Goal: Navigation & Orientation: Find specific page/section

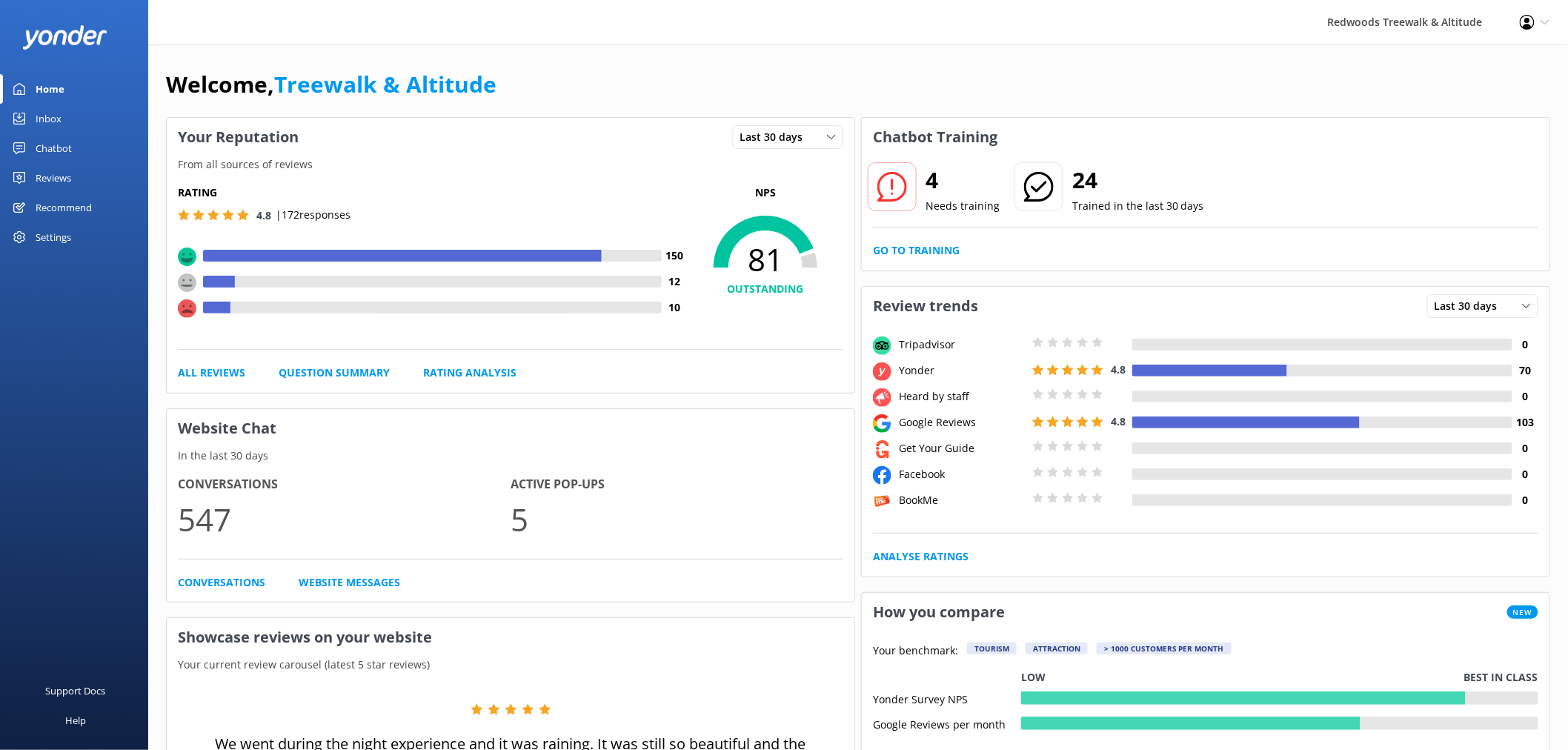
click at [79, 169] on link "Reviews" at bounding box center [74, 177] width 148 height 30
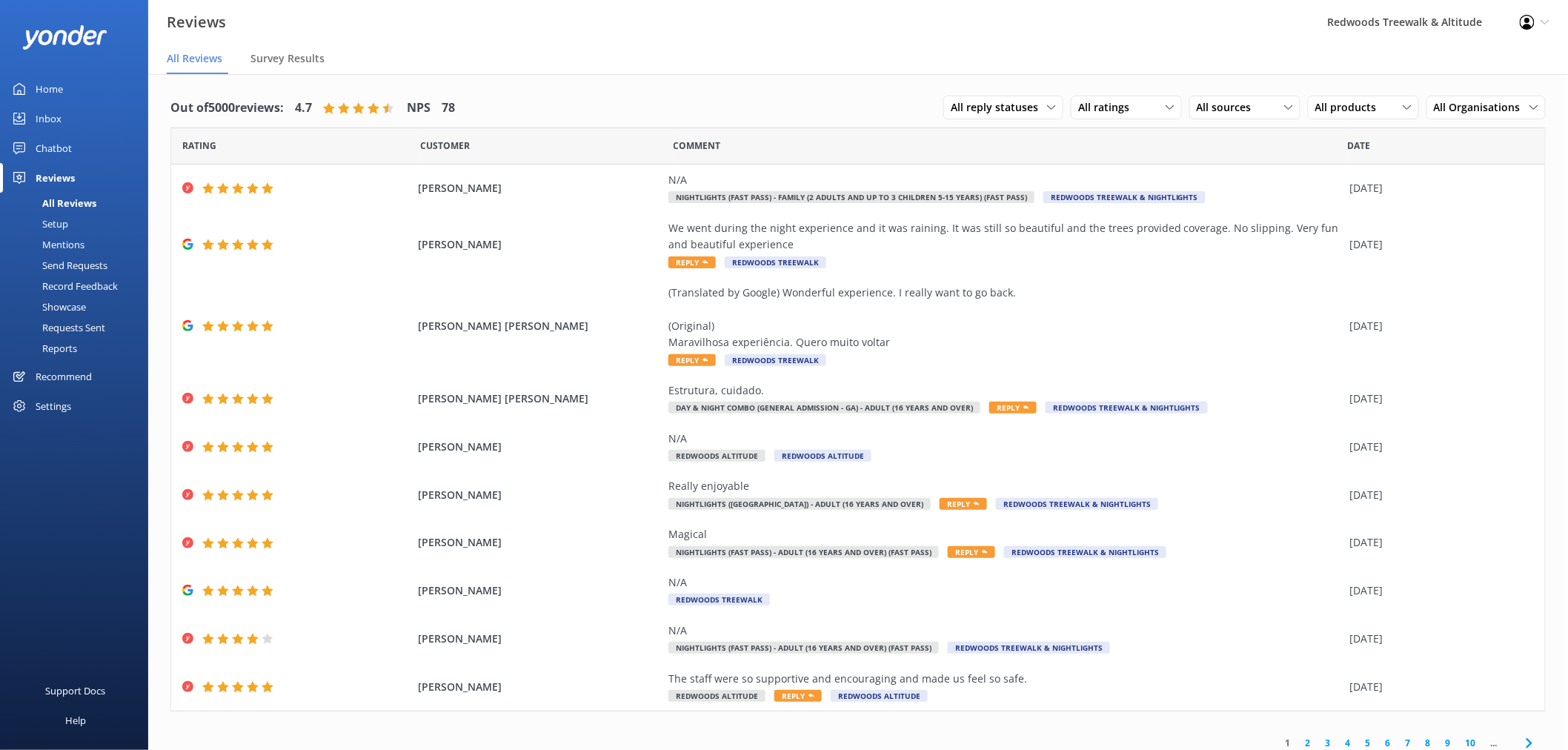
click at [1299, 744] on link "2" at bounding box center [1308, 743] width 20 height 14
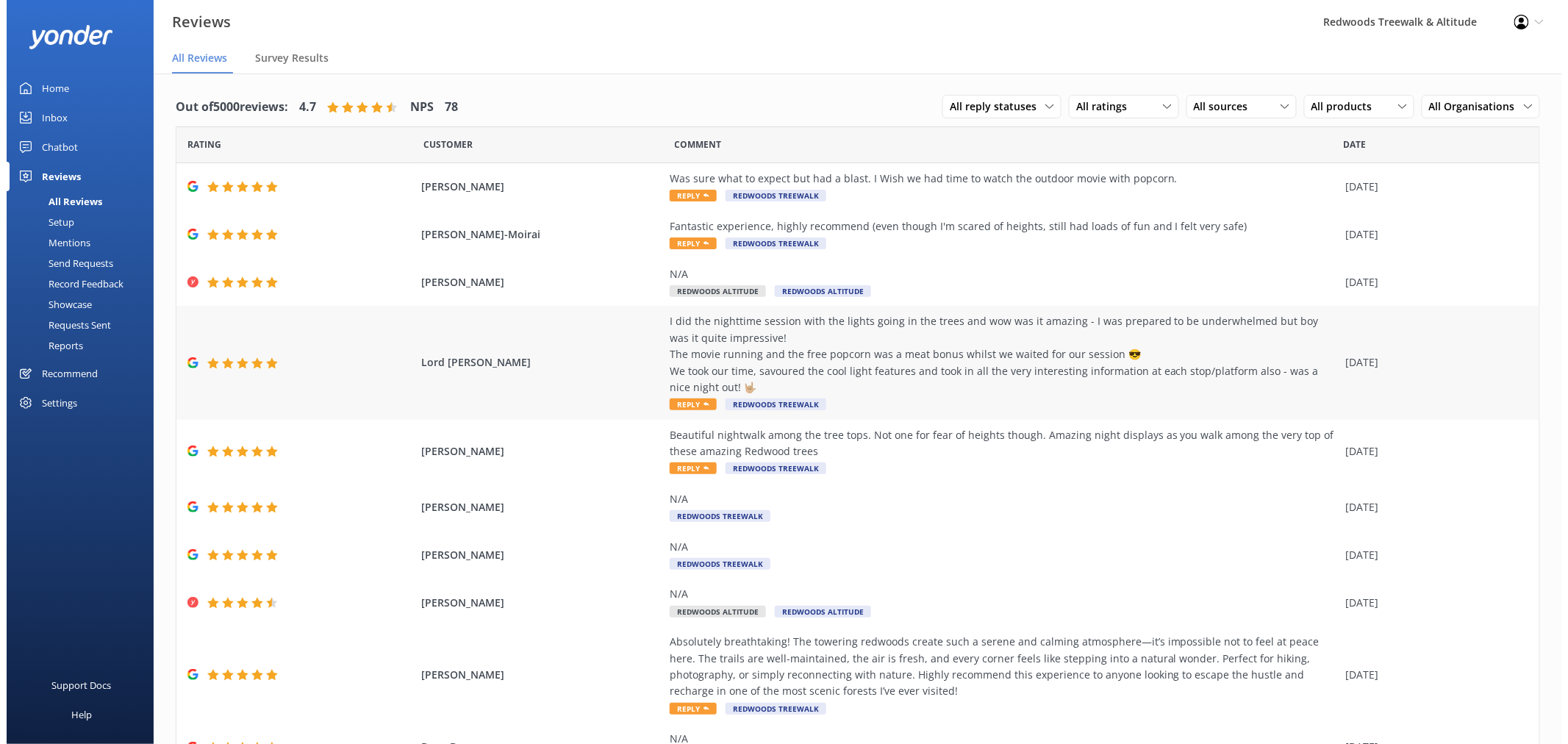
scroll to position [75, 0]
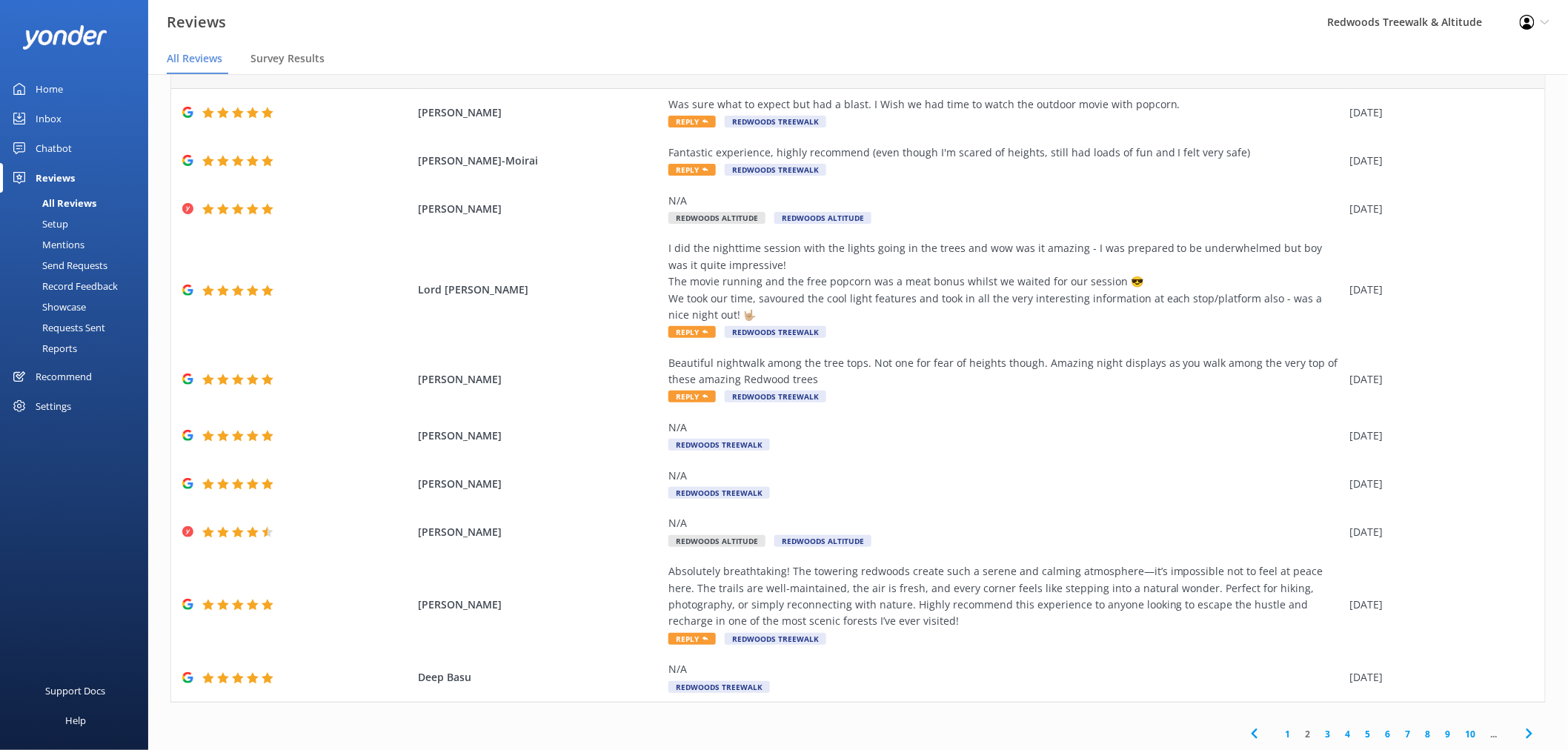
click at [51, 81] on div "Home" at bounding box center [49, 89] width 27 height 30
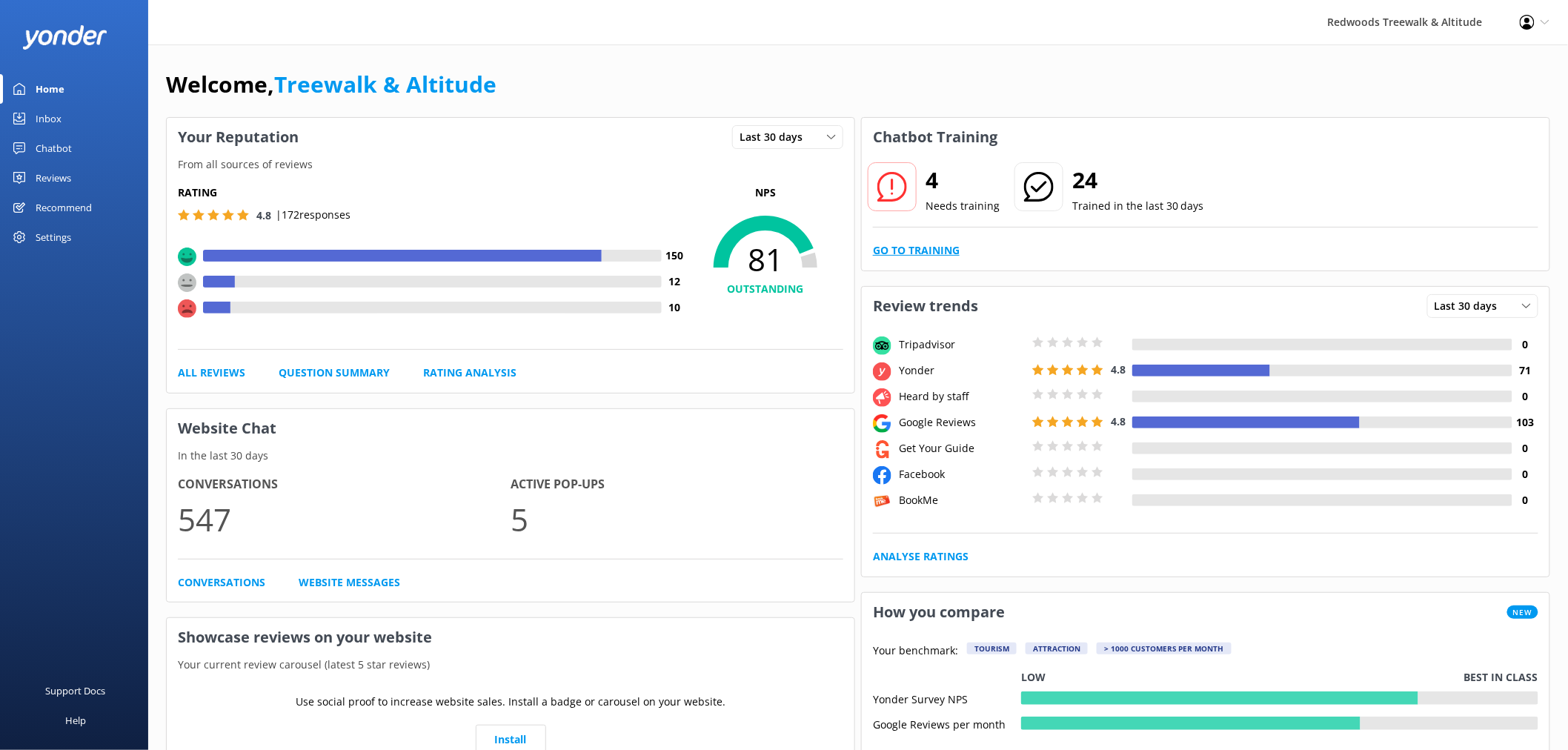
click at [932, 249] on link "Go to Training" at bounding box center [917, 251] width 87 height 16
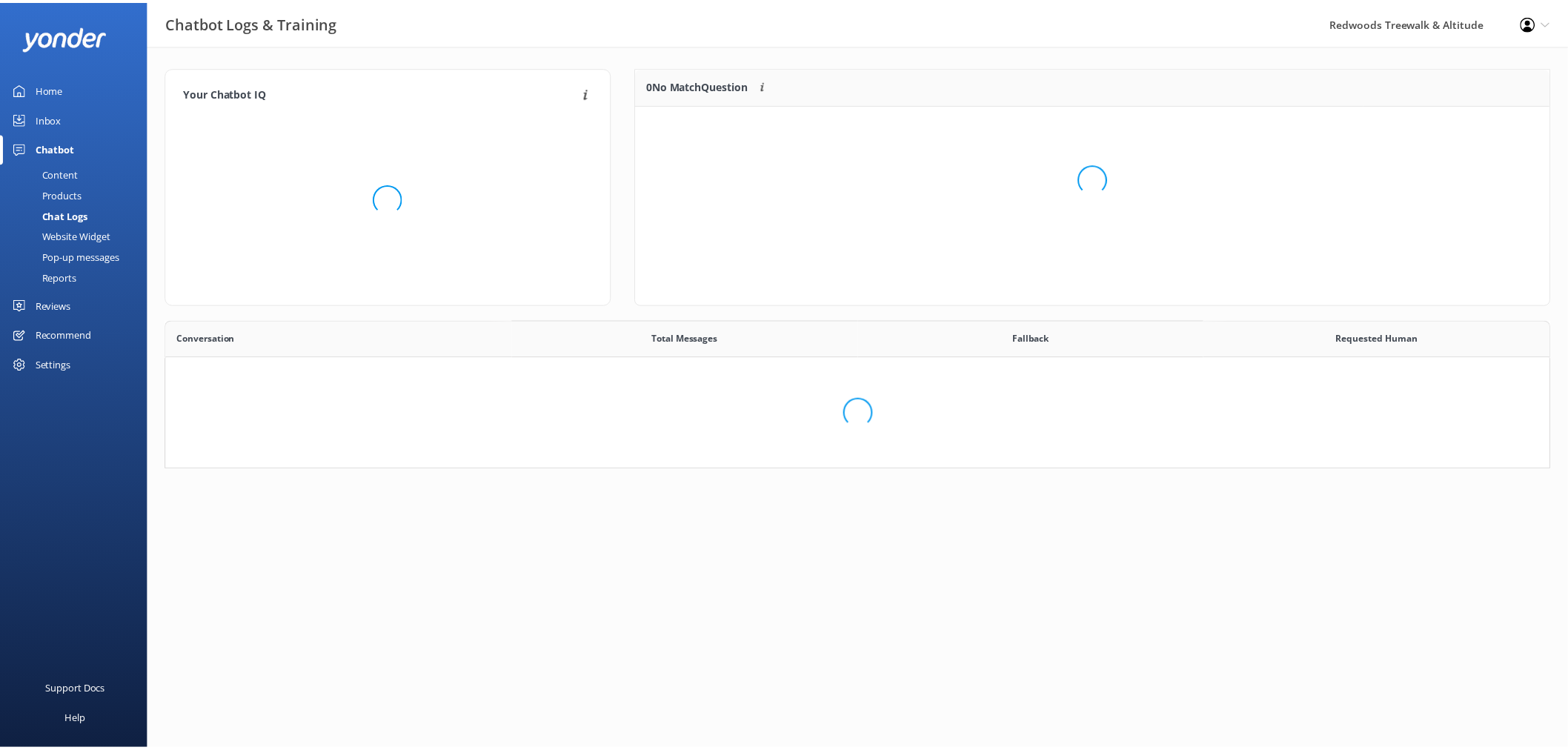
scroll to position [507, 1371]
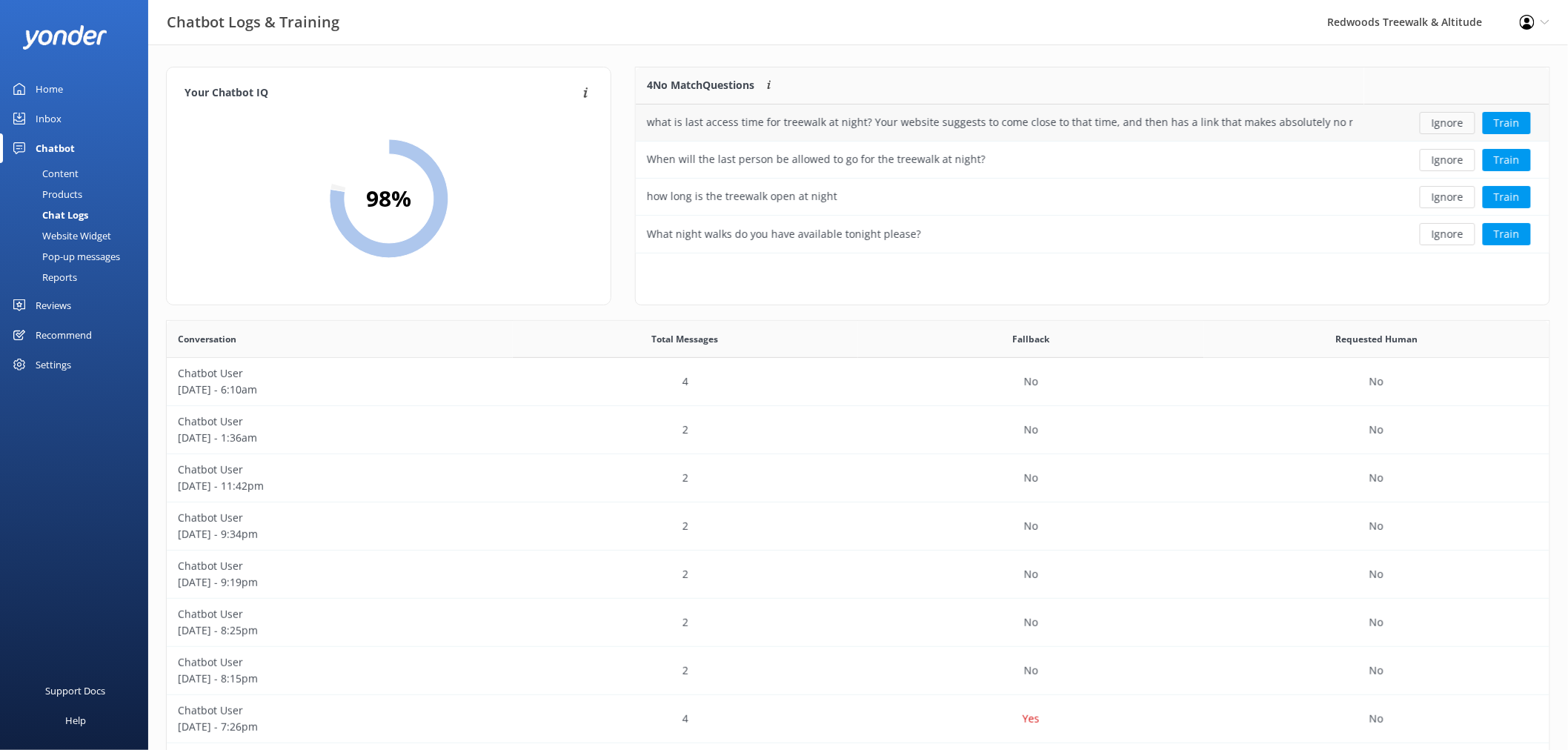
click at [1451, 127] on button "Ignore" at bounding box center [1447, 123] width 56 height 23
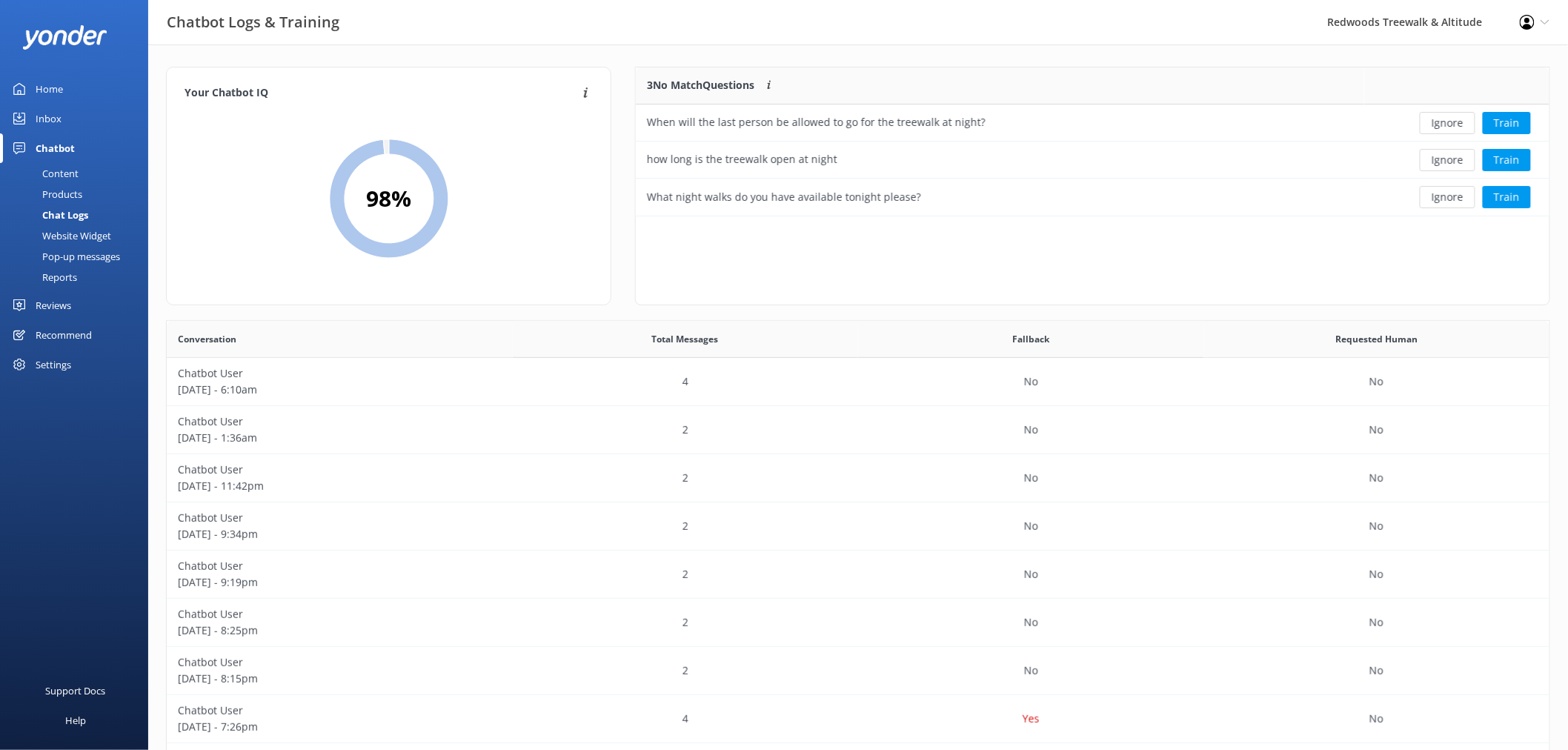
scroll to position [136, 900]
click at [1451, 126] on button "Ignore" at bounding box center [1447, 123] width 56 height 23
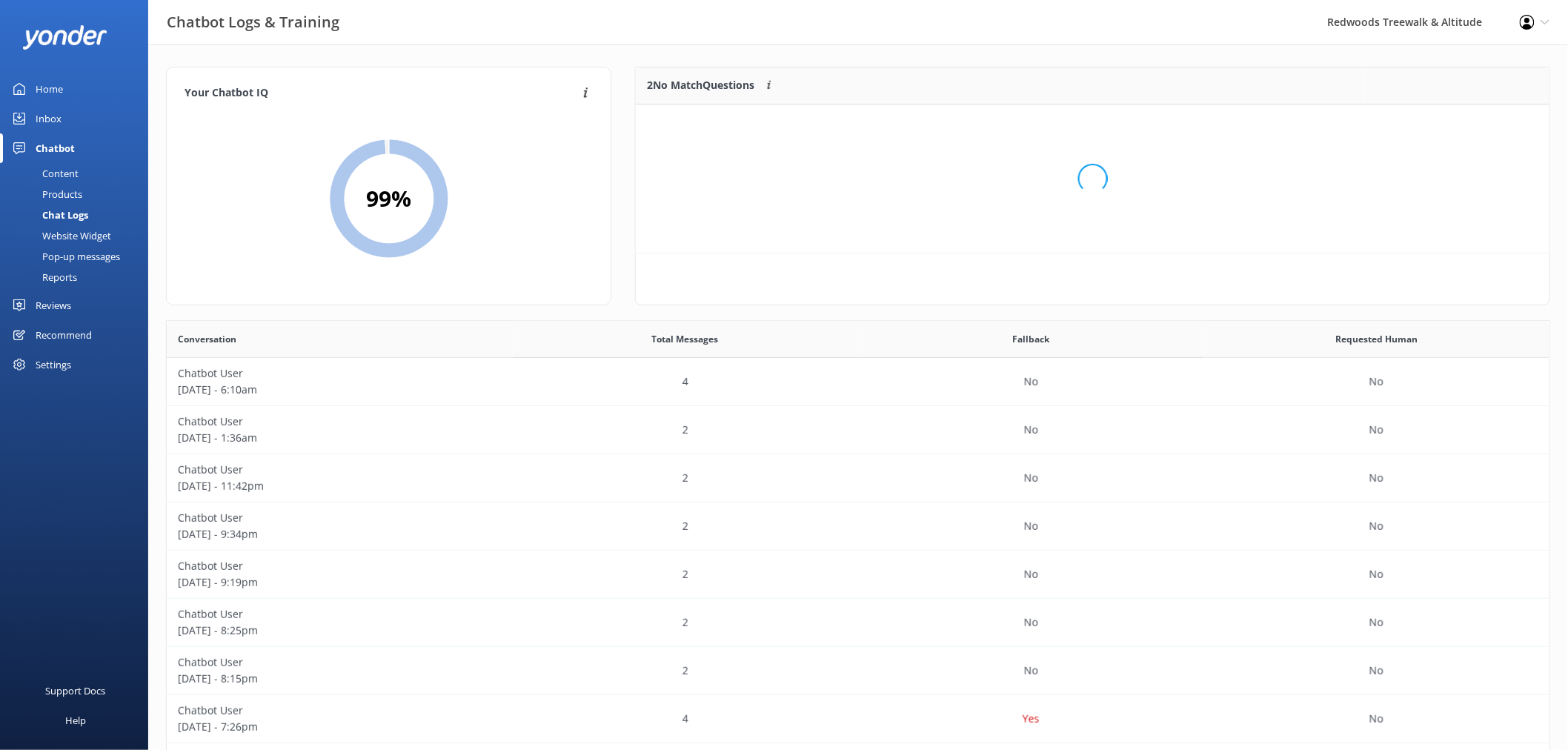
scroll to position [13, 13]
click at [1451, 126] on div "Loading.." at bounding box center [1092, 178] width 884 height 750
click at [1451, 126] on button "Ignore" at bounding box center [1447, 123] width 56 height 23
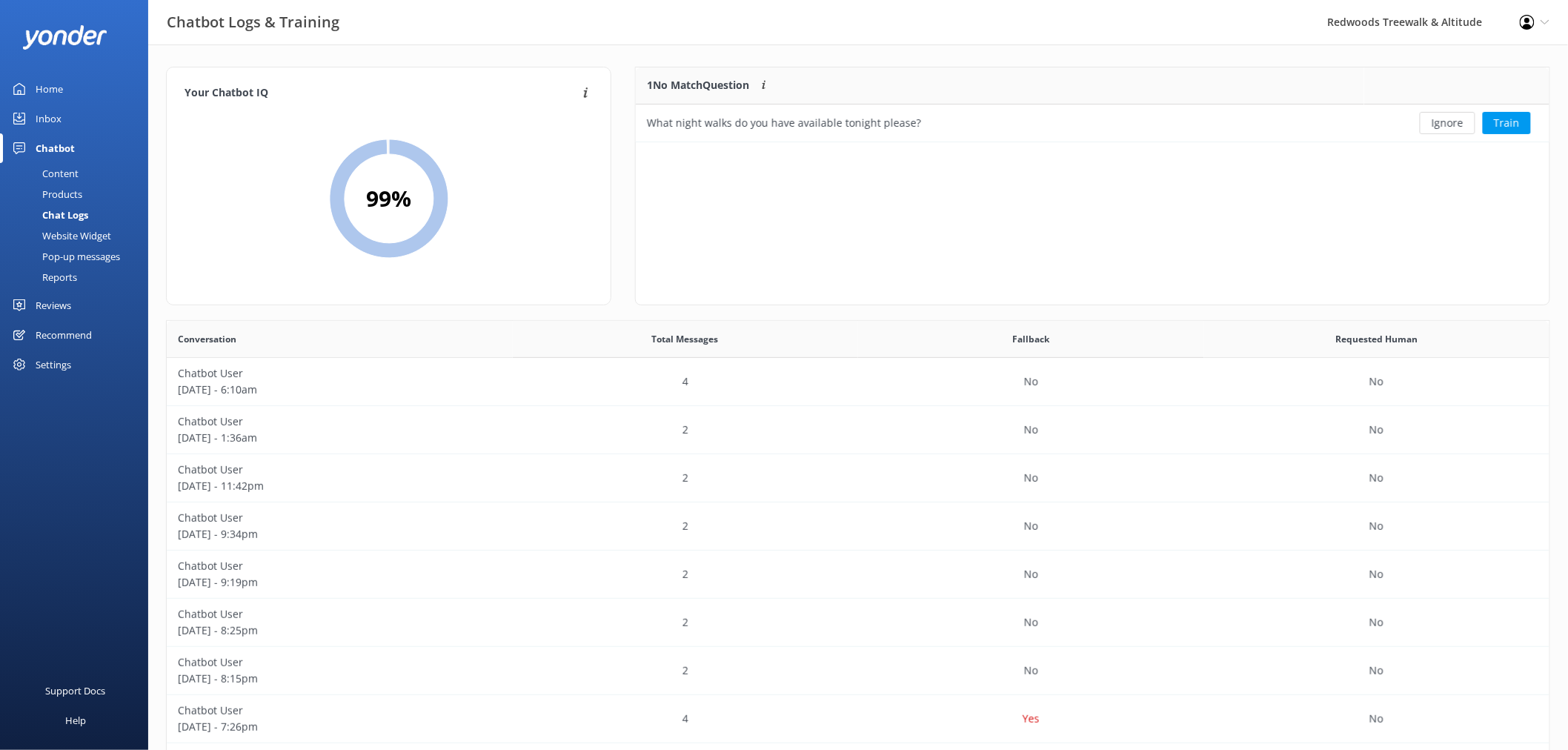
click at [1451, 126] on button "Ignore" at bounding box center [1447, 123] width 56 height 23
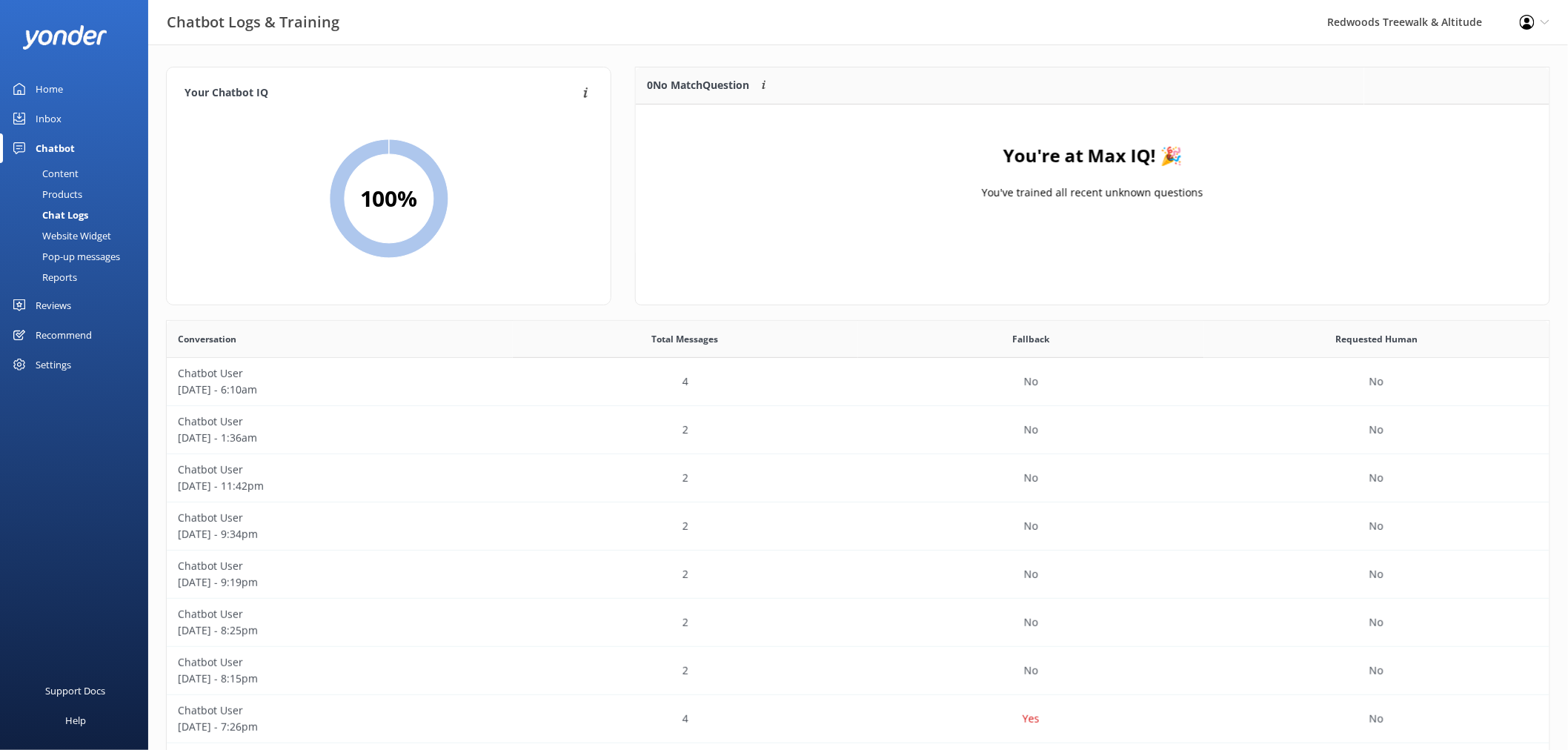
click at [87, 94] on link "Home" at bounding box center [74, 89] width 148 height 30
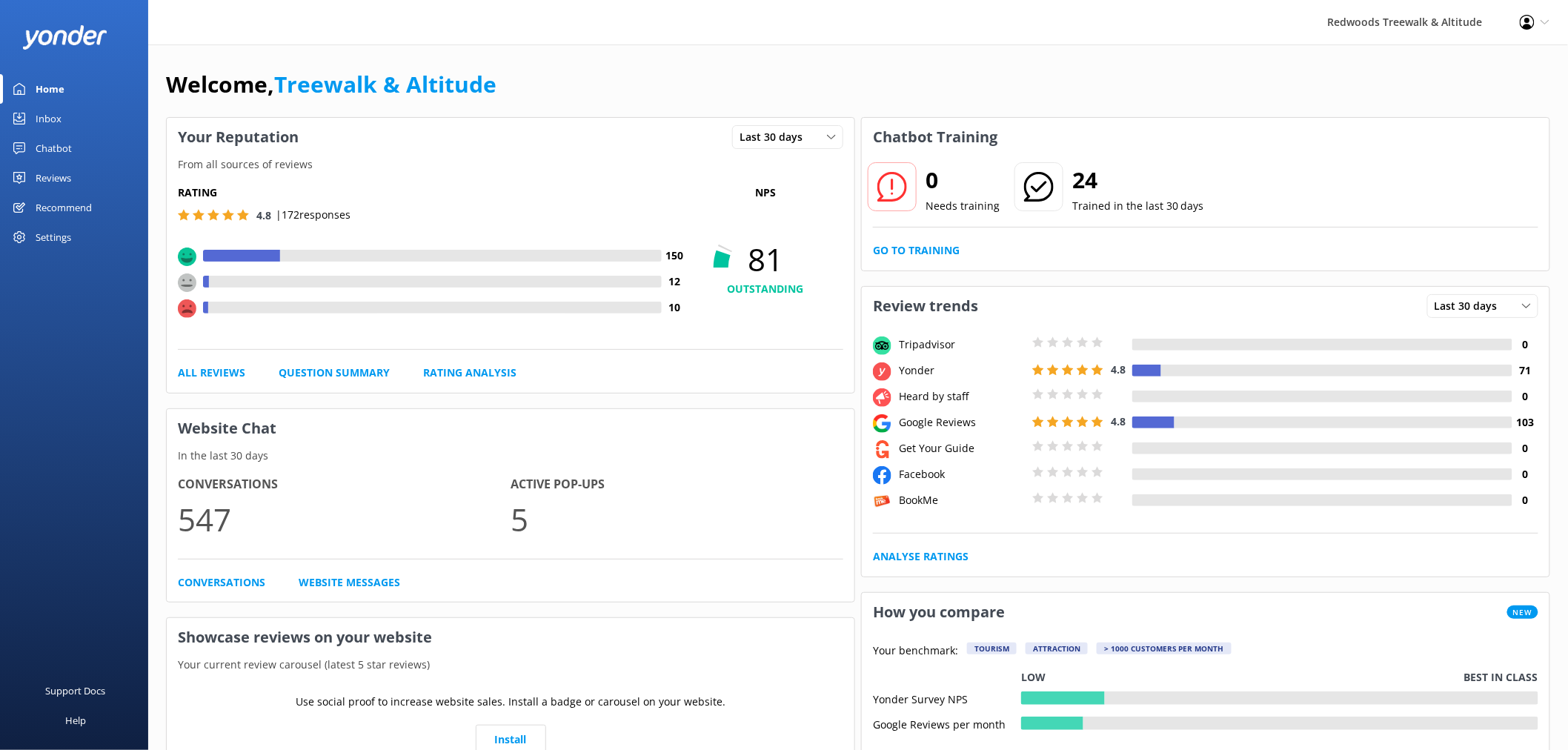
click at [74, 119] on link "Inbox" at bounding box center [74, 119] width 148 height 30
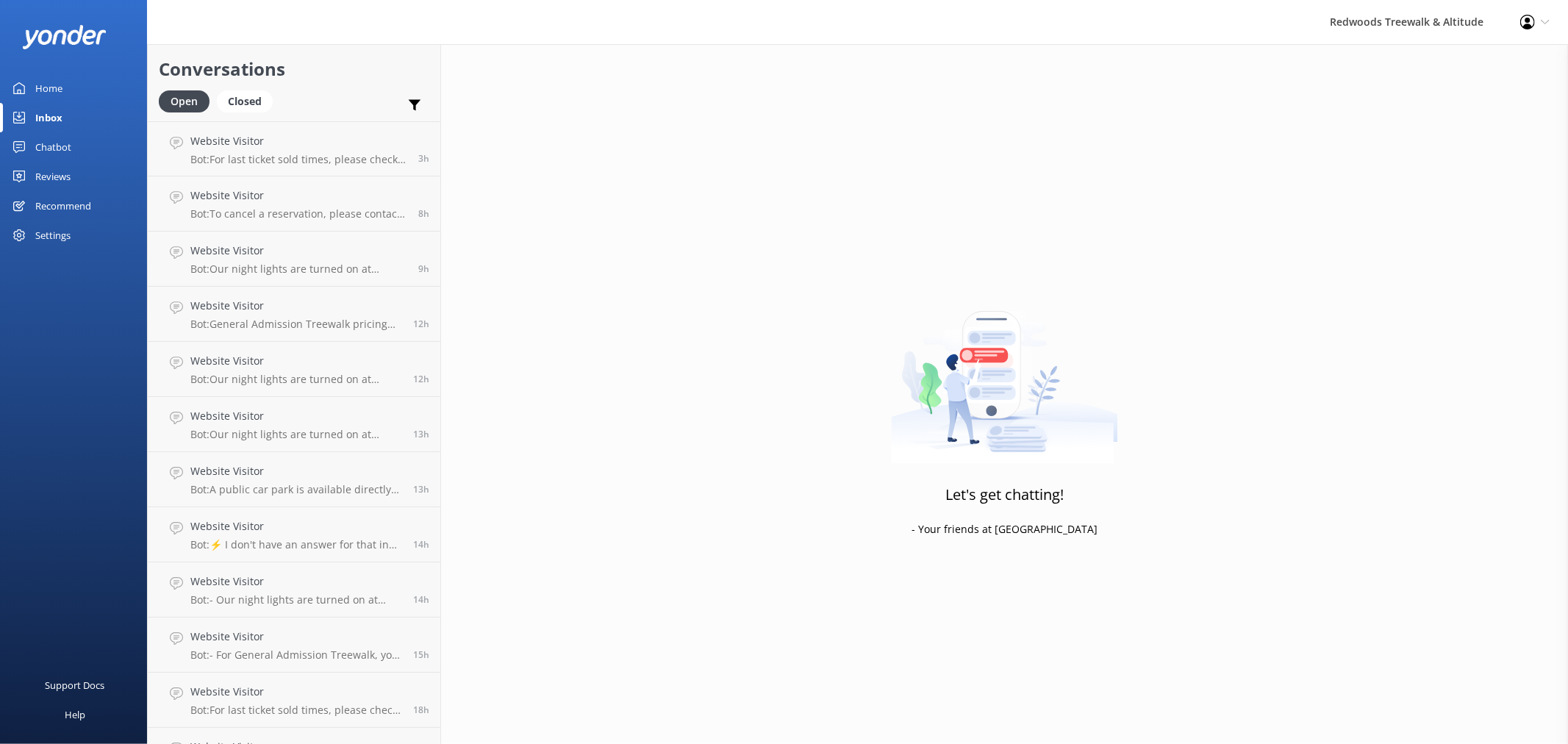
click at [98, 81] on link "Home" at bounding box center [74, 88] width 147 height 30
